Goal: Task Accomplishment & Management: Use online tool/utility

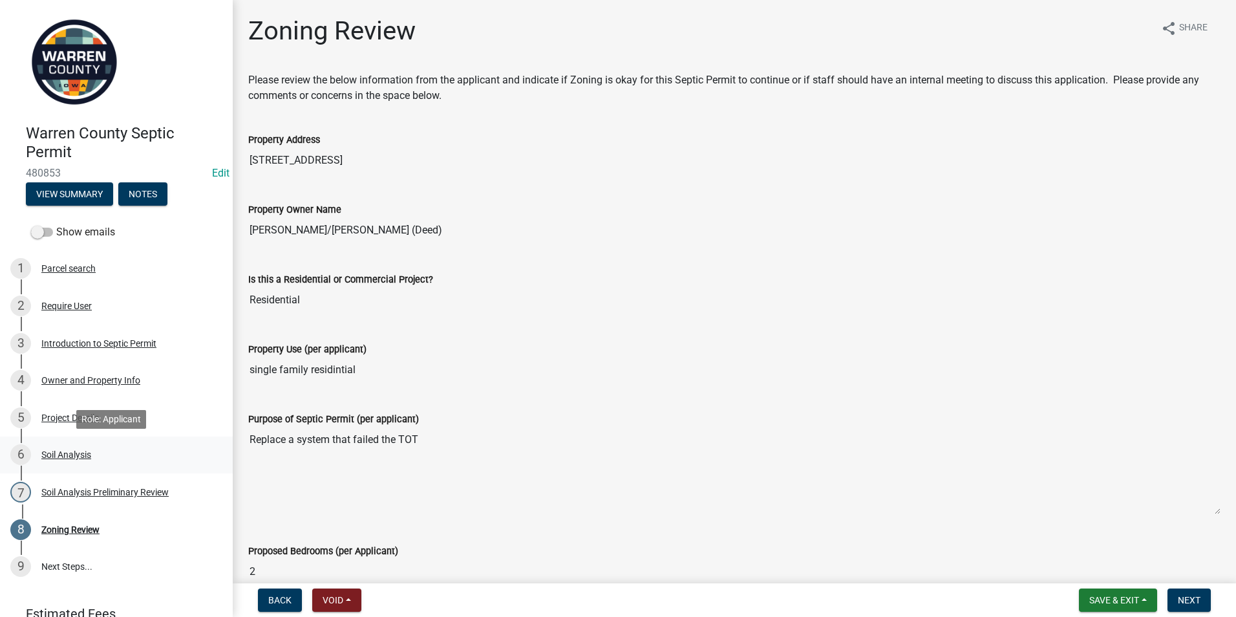
click at [61, 454] on div "Soil Analysis" at bounding box center [66, 454] width 50 height 9
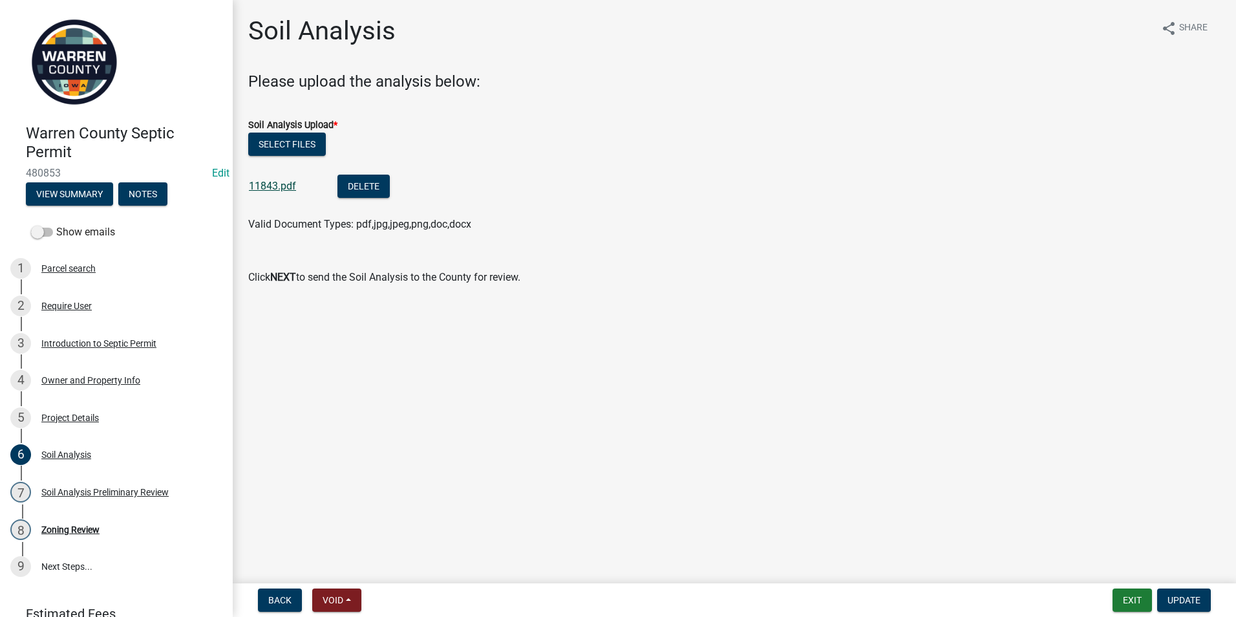
click at [277, 185] on link "11843.pdf" at bounding box center [272, 186] width 47 height 12
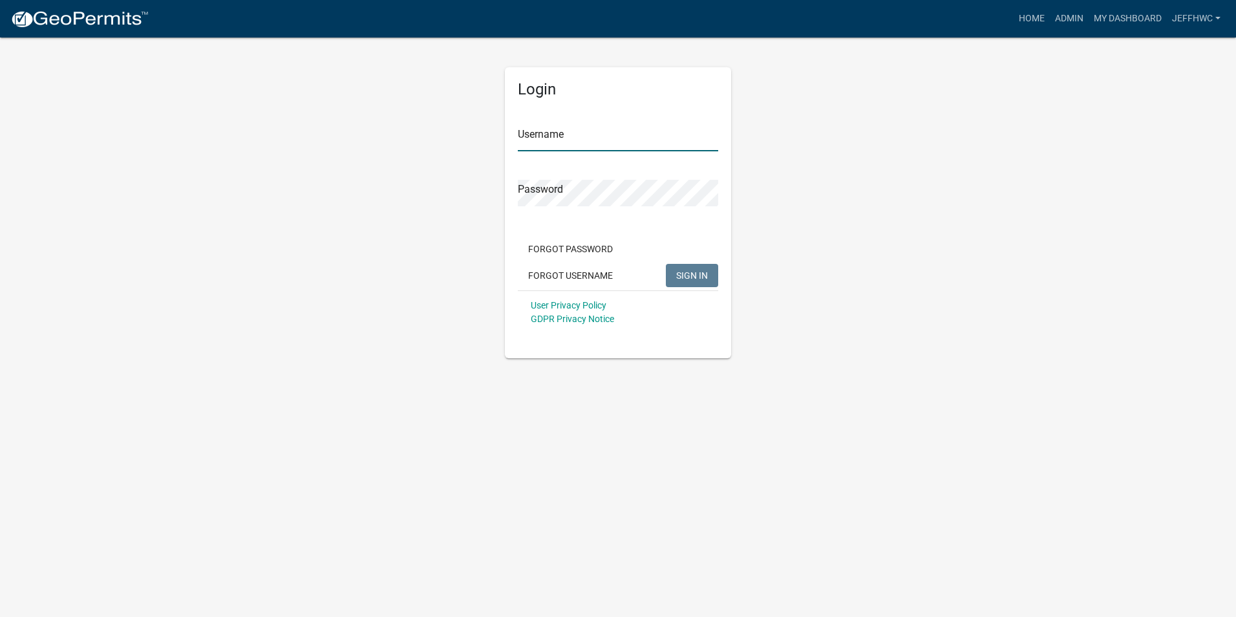
type input "JeffHWC"
click at [690, 278] on span "SIGN IN" at bounding box center [692, 275] width 32 height 10
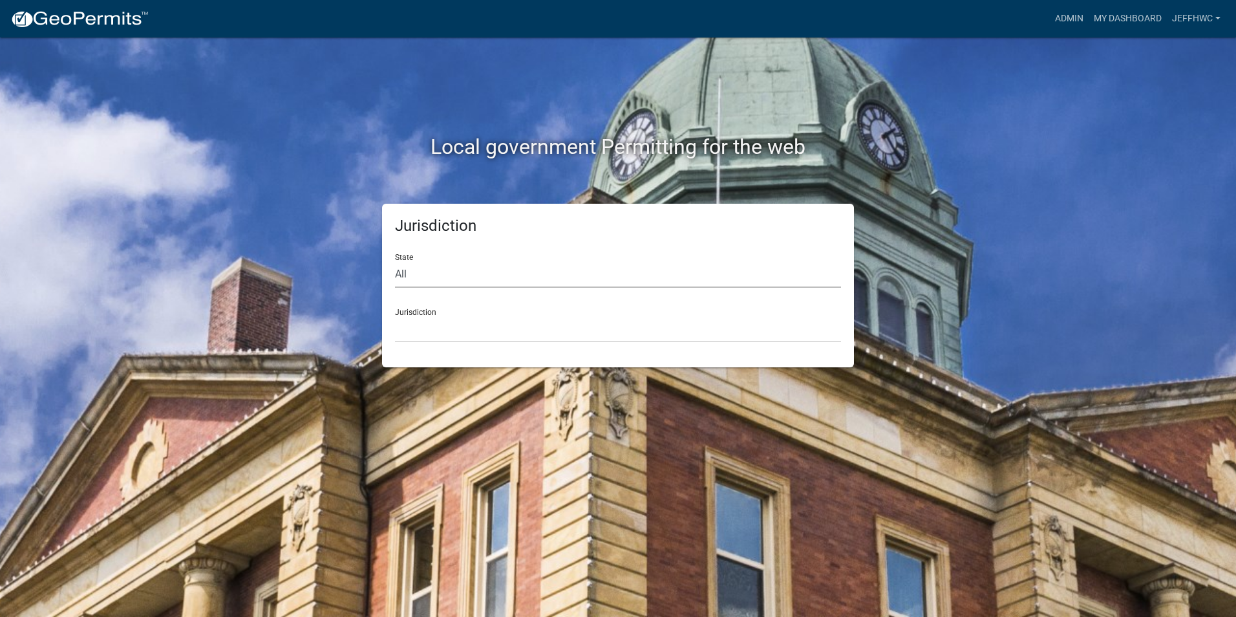
click at [415, 275] on select "All Colorado Georgia Indiana Iowa Kansas Minnesota Ohio South Carolina Wisconsin" at bounding box center [618, 274] width 446 height 27
select select "Iowa"
click at [395, 261] on select "All Colorado Georgia Indiana Iowa Kansas Minnesota Ohio South Carolina Wisconsin" at bounding box center [618, 274] width 446 height 27
click at [419, 335] on select "Boone County, Iowa Butler County, Iowa Cerro Gordo County, Iowa City of Harlan,…" at bounding box center [618, 329] width 446 height 27
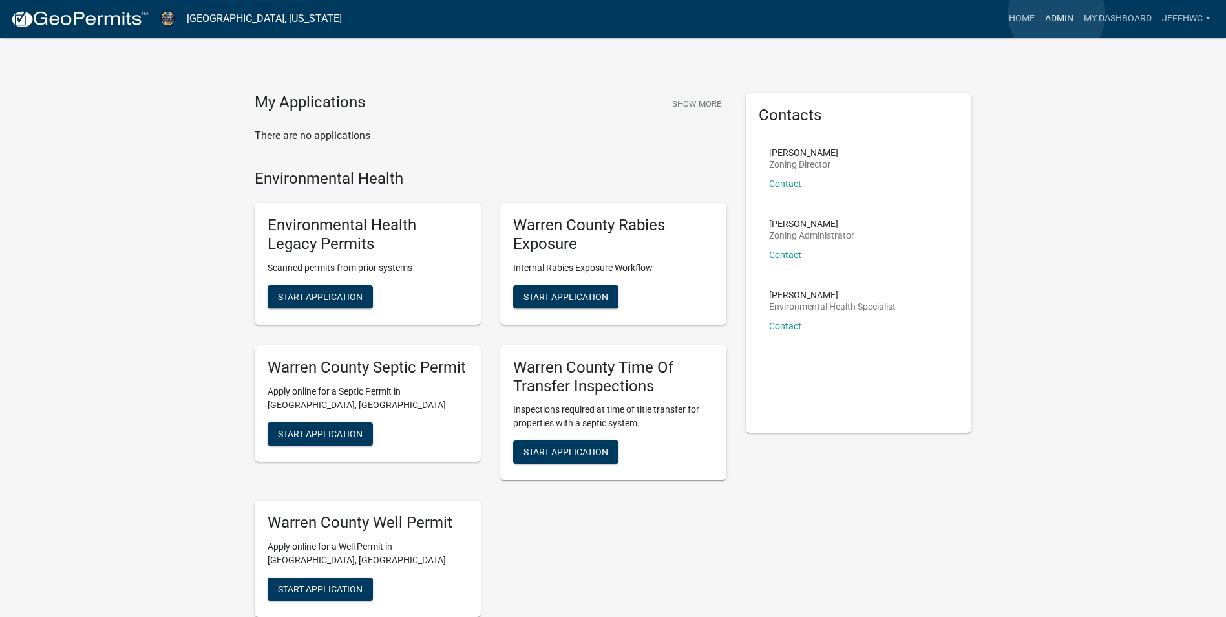
click at [1057, 14] on link "Admin" at bounding box center [1059, 18] width 39 height 25
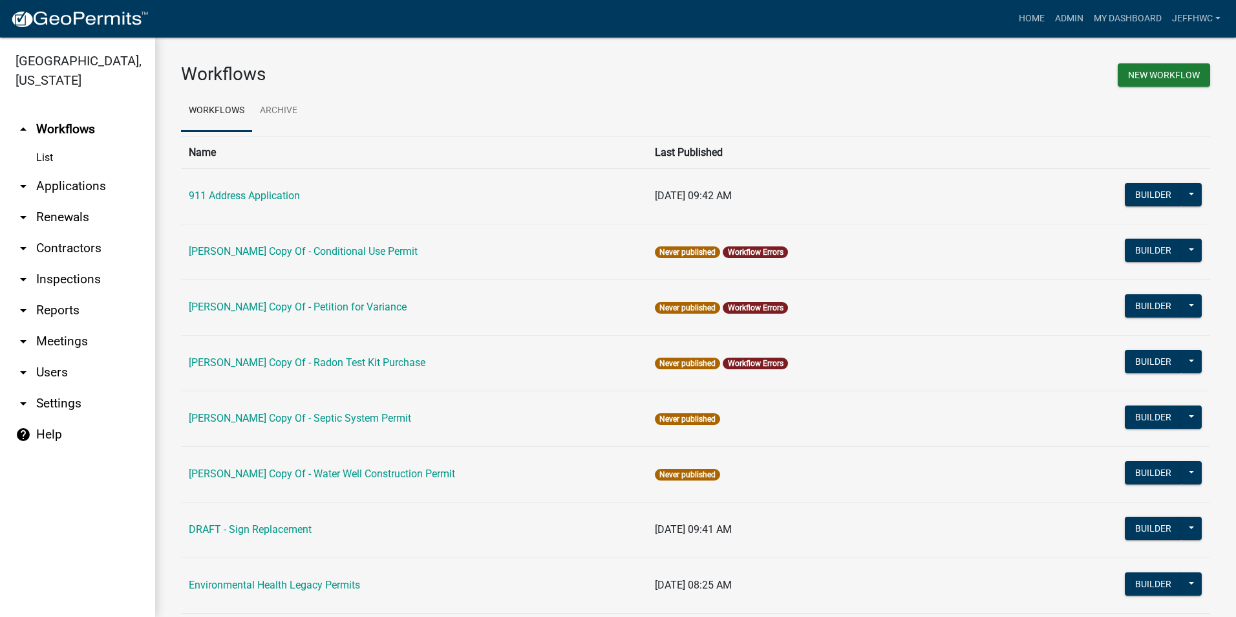
click at [15, 171] on link "arrow_drop_down Applications" at bounding box center [77, 186] width 155 height 31
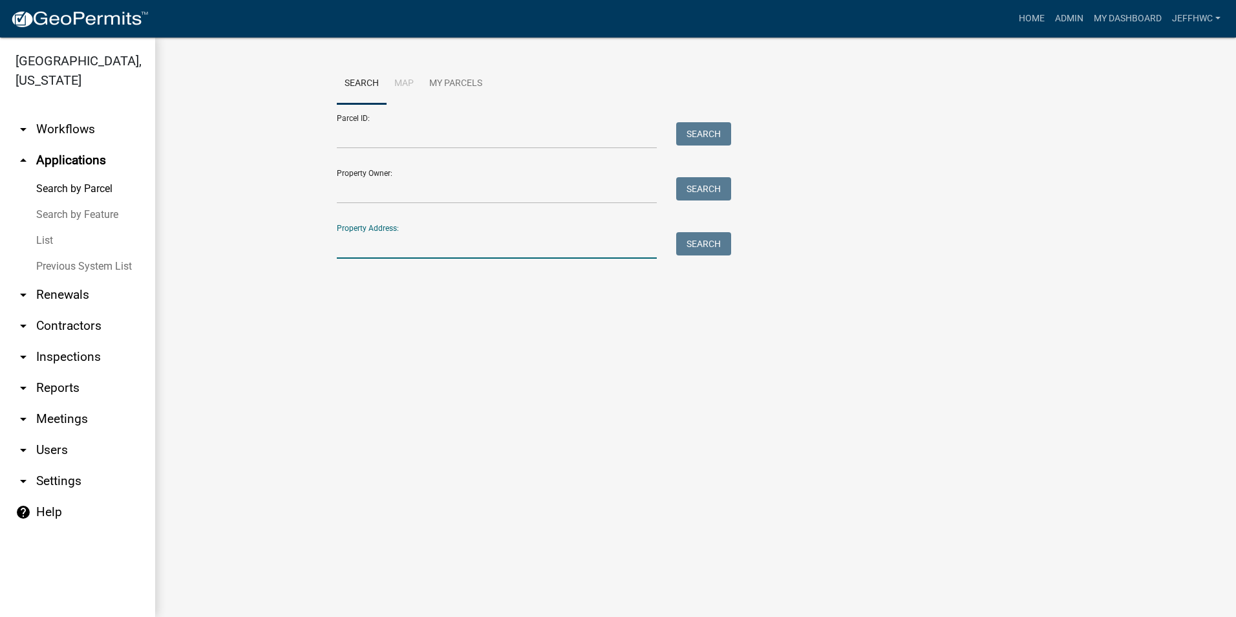
click at [362, 250] on input "Property Address:" at bounding box center [497, 245] width 320 height 27
type input "2742"
click at [691, 246] on button "Search" at bounding box center [703, 243] width 55 height 23
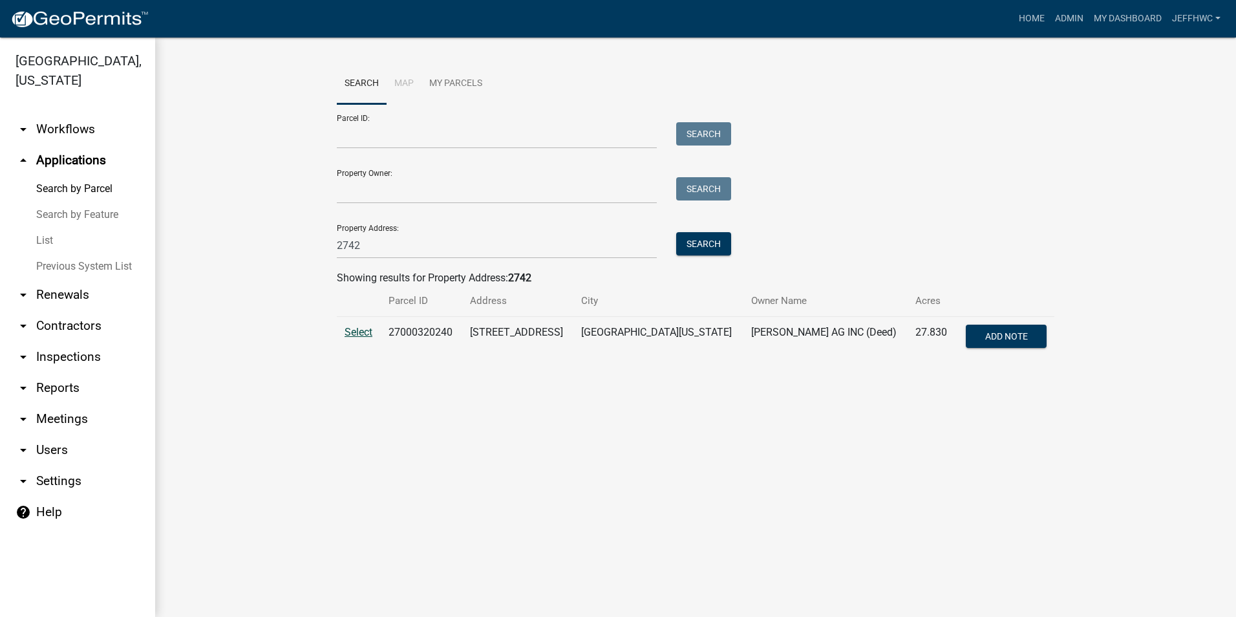
click at [356, 332] on span "Select" at bounding box center [359, 332] width 28 height 12
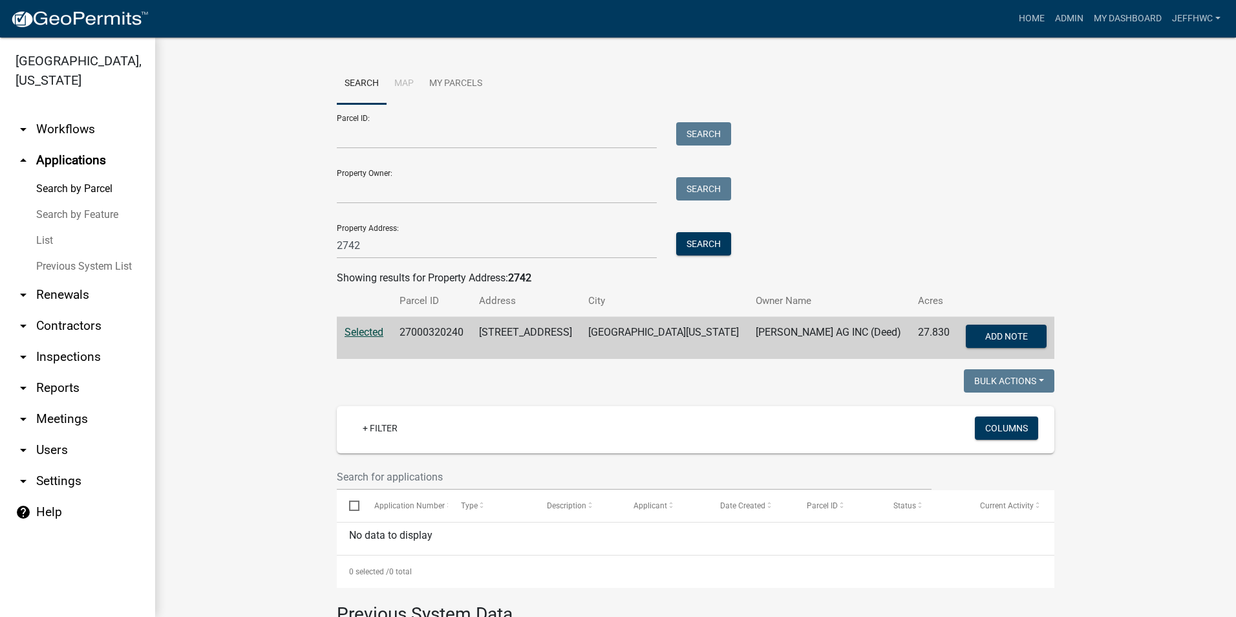
click at [355, 330] on span "Selected" at bounding box center [364, 332] width 39 height 12
